Goal: Transaction & Acquisition: Purchase product/service

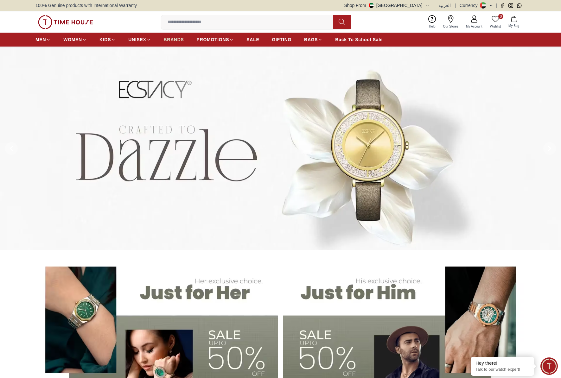
click at [172, 38] on span "BRANDS" at bounding box center [174, 39] width 20 height 6
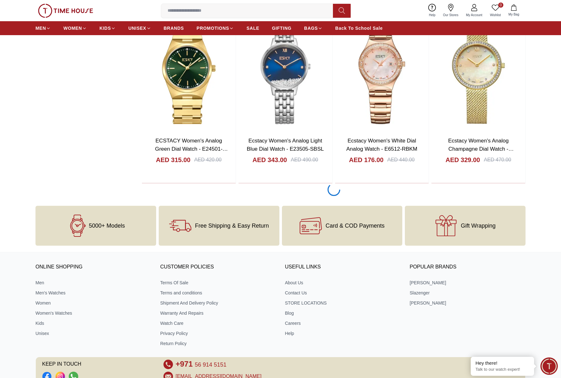
scroll to position [1060, 0]
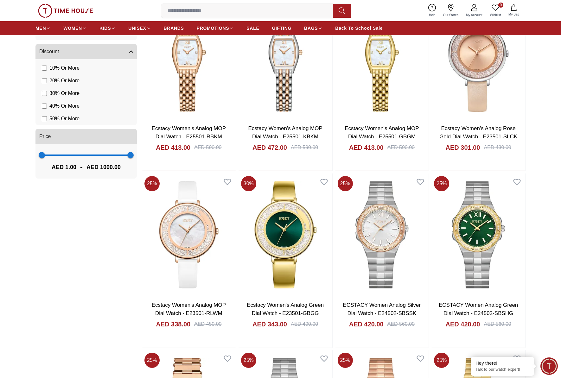
scroll to position [403, 0]
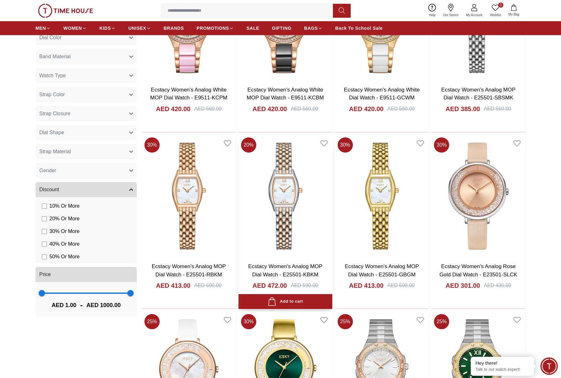
click at [286, 185] on img at bounding box center [286, 196] width 94 height 123
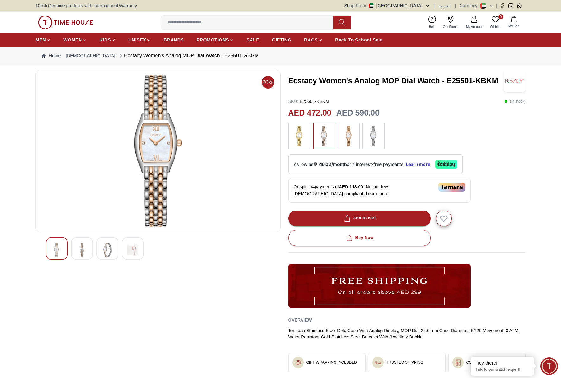
drag, startPoint x: 299, startPoint y: 101, endPoint x: 354, endPoint y: 102, distance: 54.8
click at [354, 102] on div "SKU : E25501-KBKM ( In stock )" at bounding box center [407, 101] width 238 height 6
drag, startPoint x: 300, startPoint y: 101, endPoint x: 341, endPoint y: 102, distance: 41.2
click at [341, 102] on div "SKU : E25501-KBKM ( In stock )" at bounding box center [407, 101] width 238 height 6
copy p "E25501-KBKM"
